Goal: Task Accomplishment & Management: Manage account settings

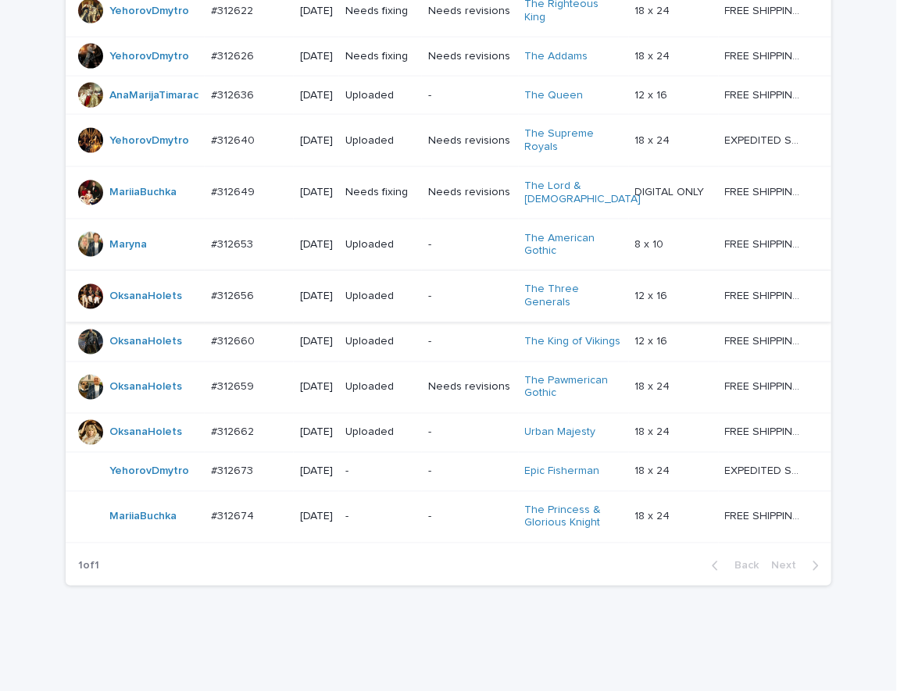
scroll to position [1022, 0]
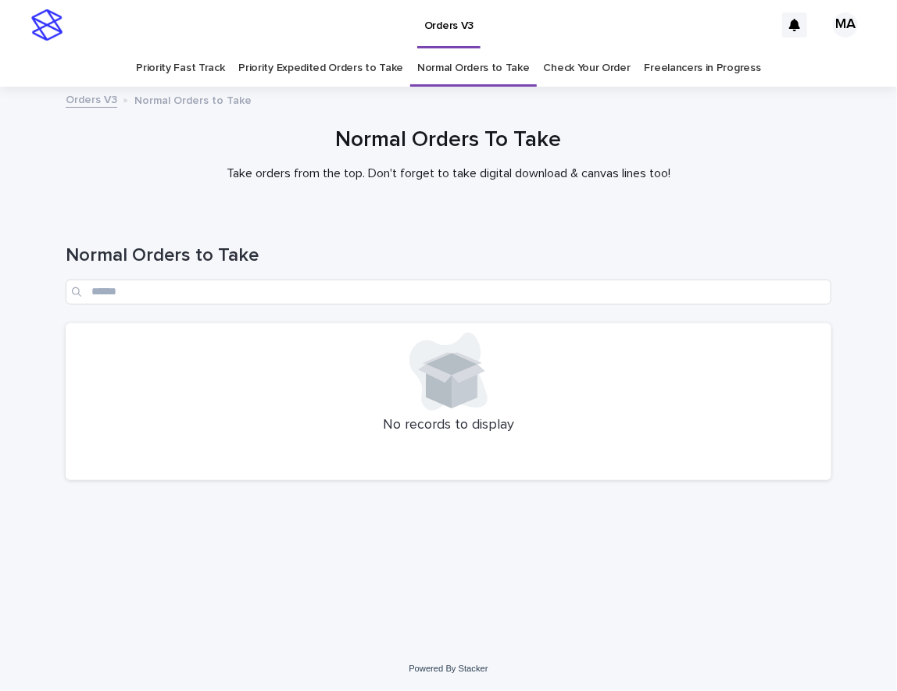
click at [315, 62] on link "Priority Expedited Orders to Take" at bounding box center [320, 68] width 165 height 37
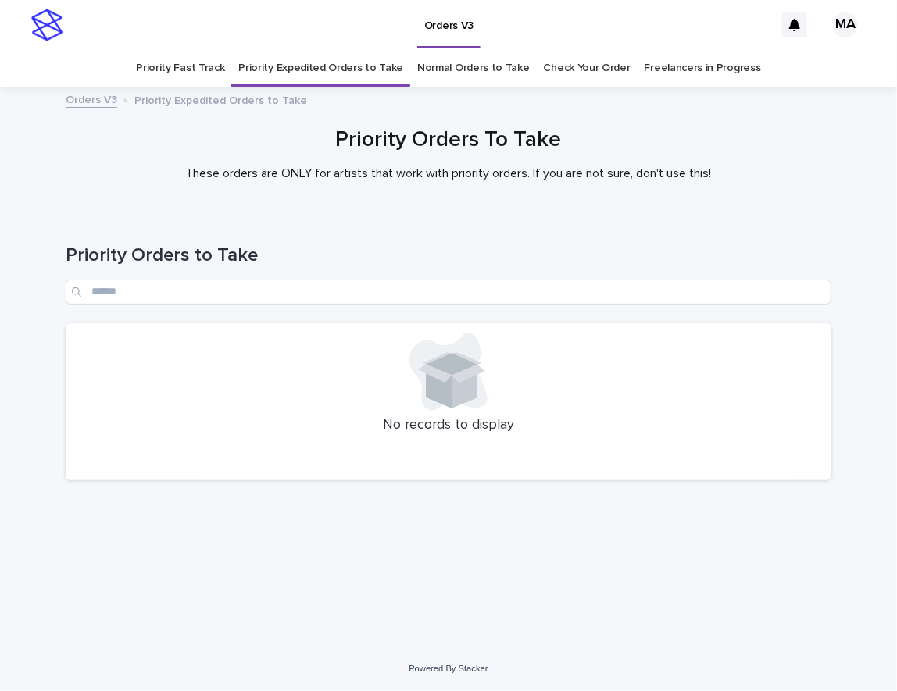
click at [194, 66] on link "Priority Fast Track" at bounding box center [180, 68] width 88 height 37
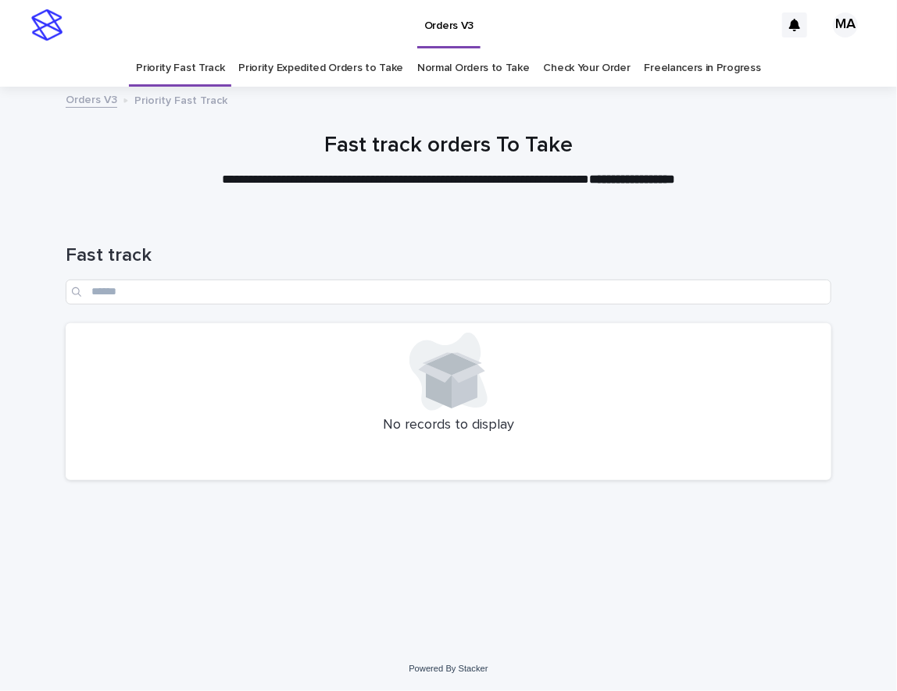
click at [452, 71] on link "Normal Orders to Take" at bounding box center [473, 68] width 112 height 37
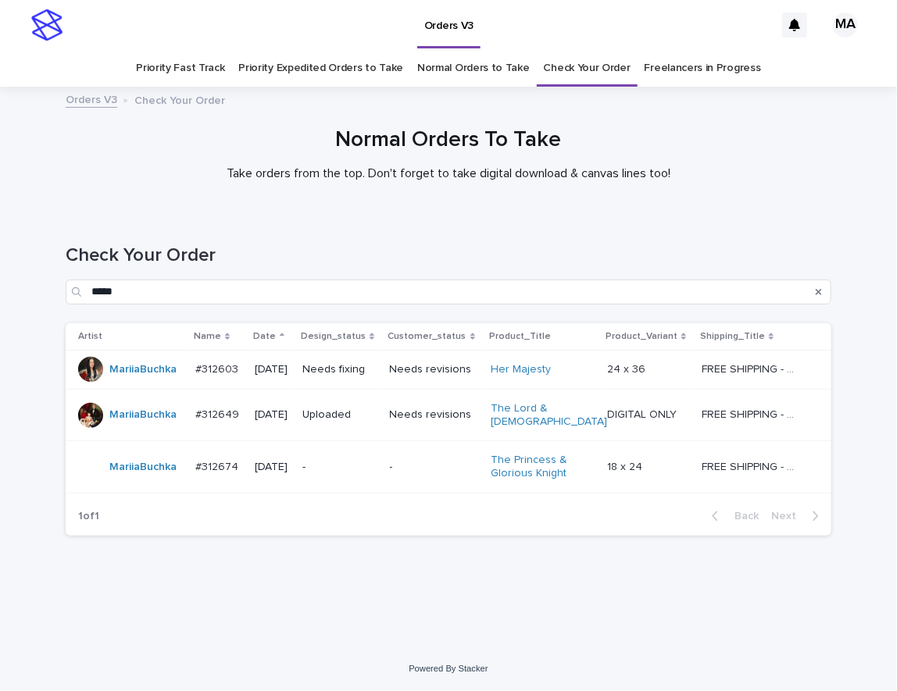
click at [443, 382] on div "Needs revisions" at bounding box center [434, 370] width 89 height 26
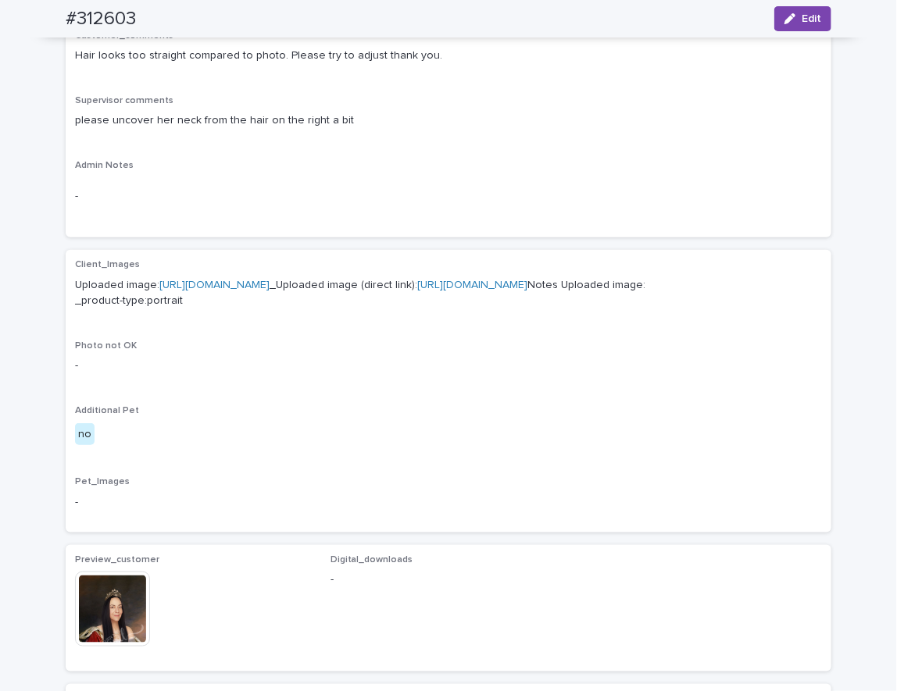
scroll to position [273, 0]
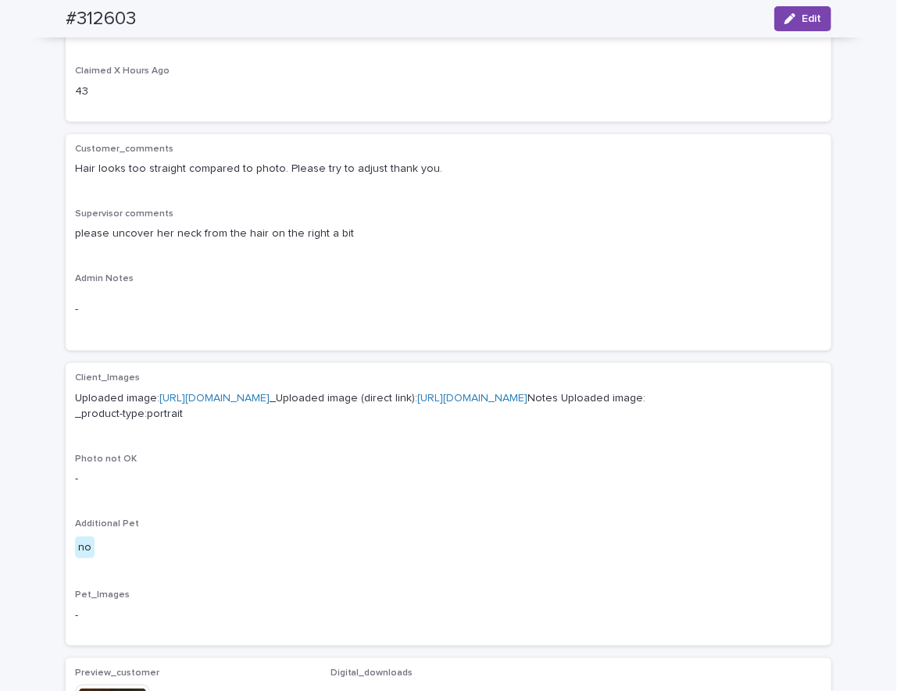
click at [269, 396] on link "https://cdn.shopify.com-uploadkit.app/s/files/1/0033/4807/0511/files/download.h…" at bounding box center [214, 398] width 110 height 11
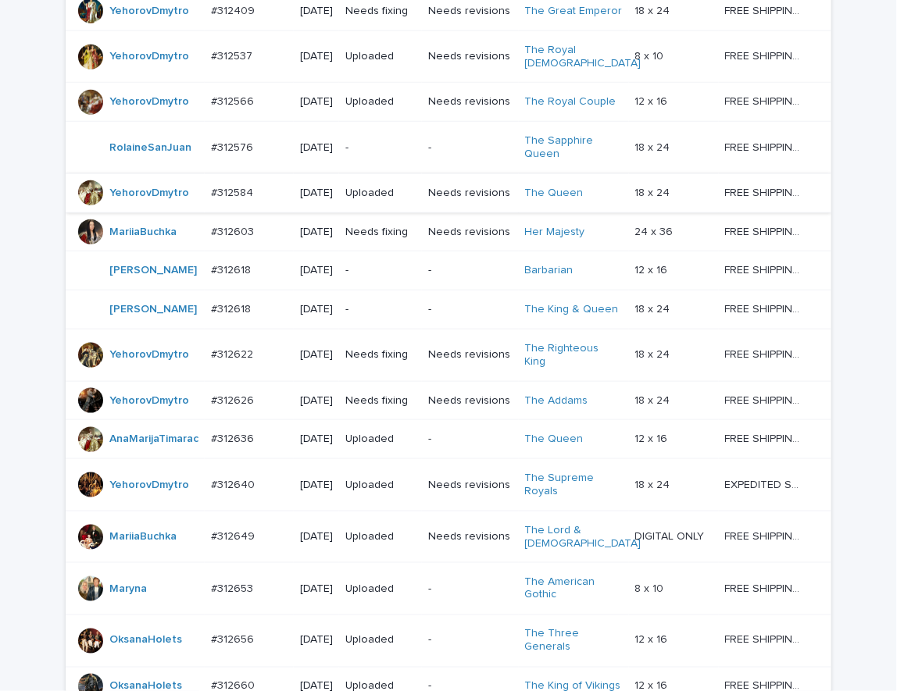
scroll to position [1074, 0]
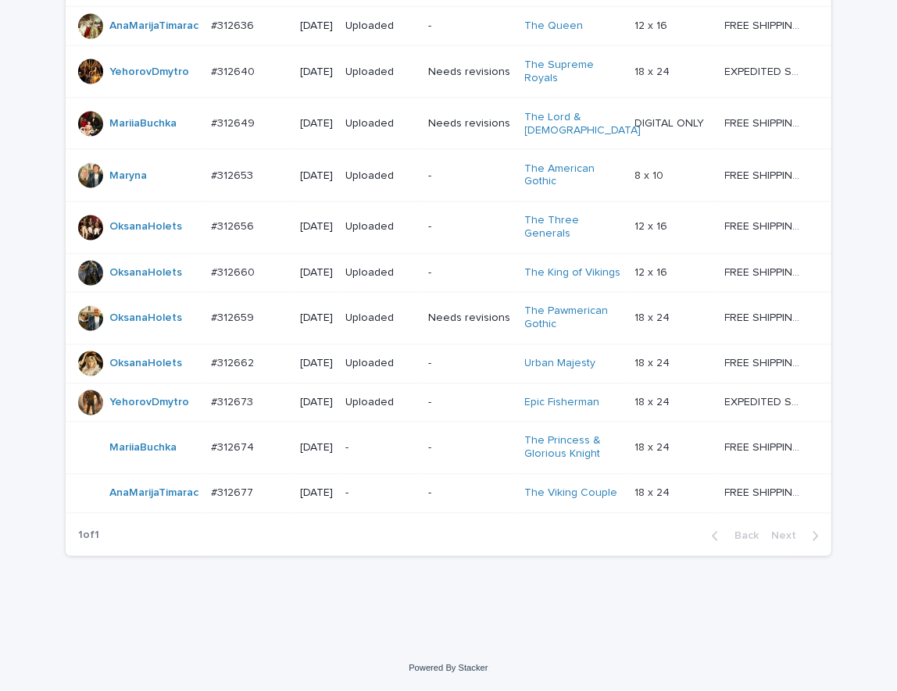
click at [379, 507] on div "-" at bounding box center [380, 494] width 70 height 26
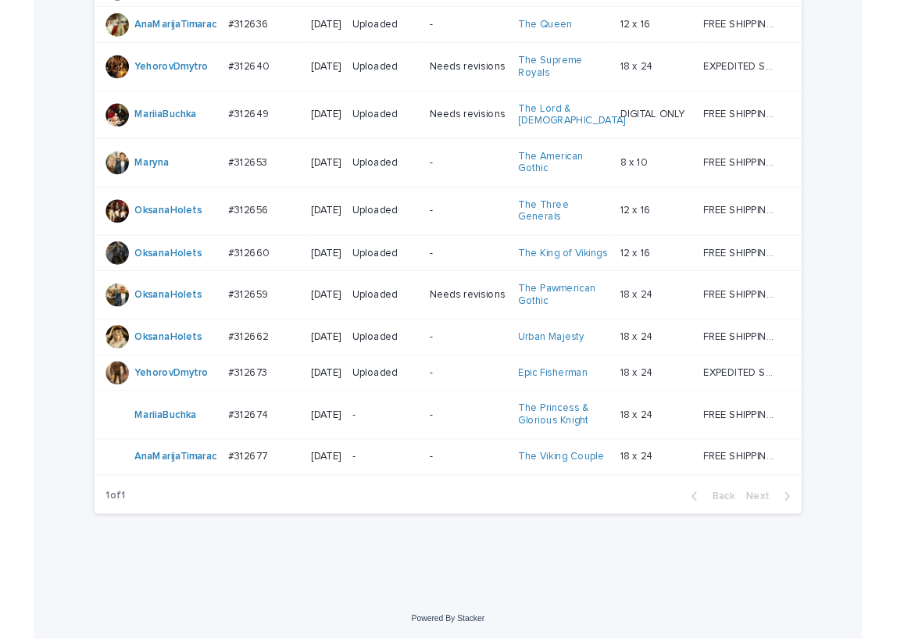
scroll to position [1126, 0]
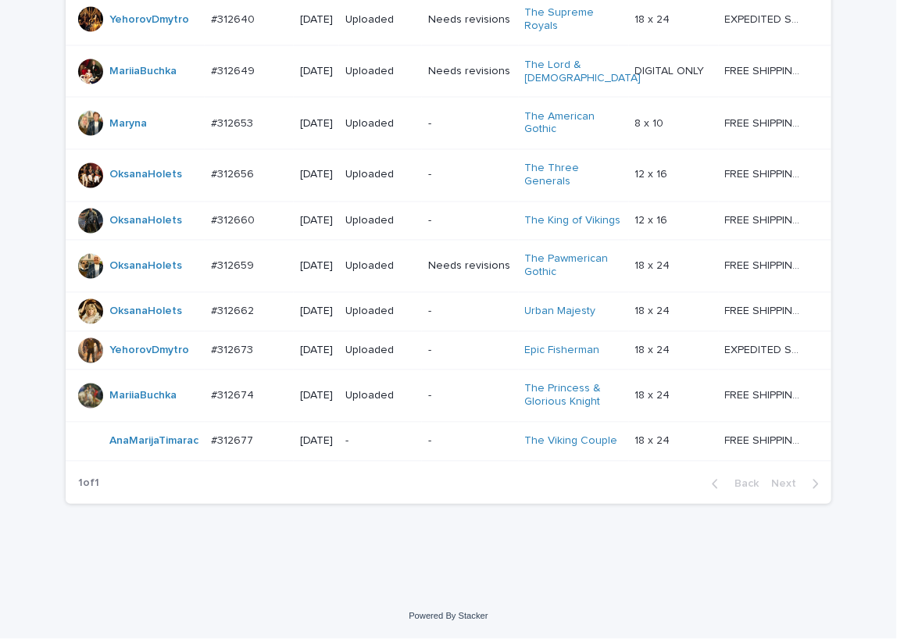
drag, startPoint x: 849, startPoint y: 564, endPoint x: 865, endPoint y: 530, distance: 37.4
